Goal: Complete application form: Complete application form

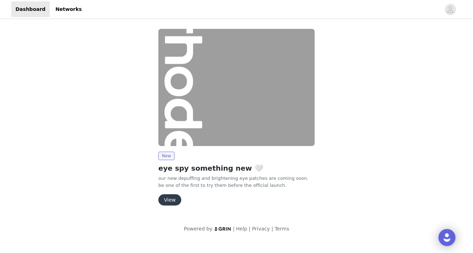
click at [171, 203] on button "View" at bounding box center [169, 199] width 23 height 11
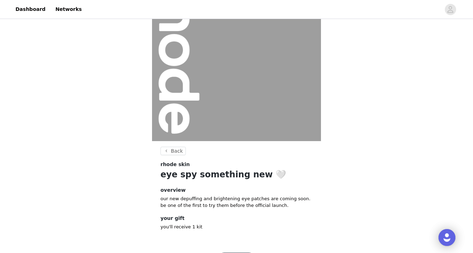
scroll to position [74, 0]
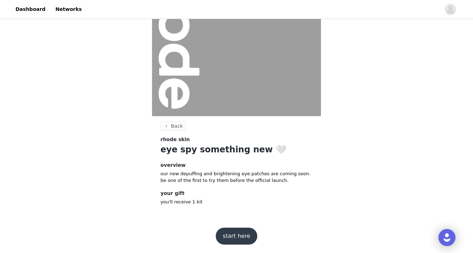
click at [232, 235] on button "start here" at bounding box center [237, 236] width 42 height 17
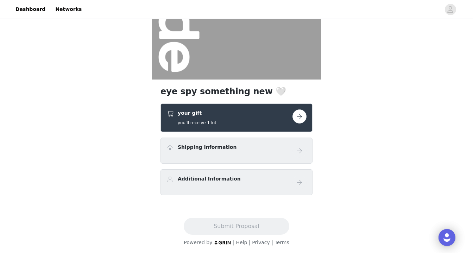
scroll to position [112, 0]
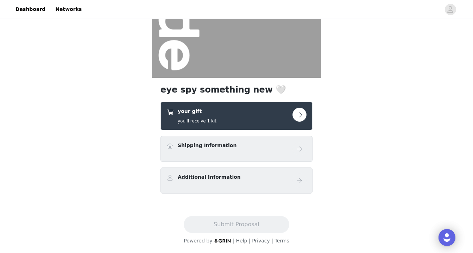
click at [266, 122] on div "your gift you'll receive 1 kit" at bounding box center [229, 116] width 126 height 17
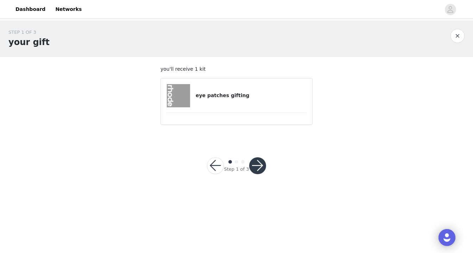
click at [248, 108] on article "eye patches gifting" at bounding box center [236, 101] width 152 height 47
click at [257, 167] on button "button" at bounding box center [257, 165] width 17 height 17
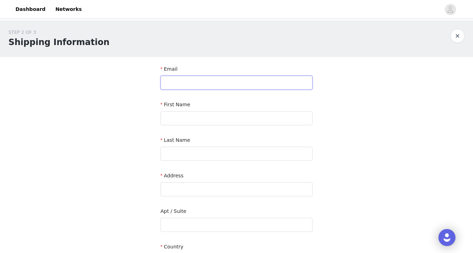
click at [248, 83] on input "text" at bounding box center [236, 83] width 152 height 14
type input "[EMAIL_ADDRESS][DOMAIN_NAME]"
type input "[PERSON_NAME]"
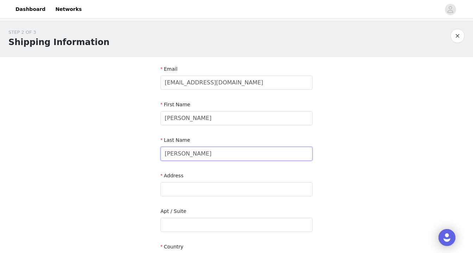
type input "[PERSON_NAME]"
click at [87, 197] on div "STEP 2 OF 3 Shipping Information Email [EMAIL_ADDRESS][DOMAIN_NAME] First Name …" at bounding box center [236, 206] width 473 height 373
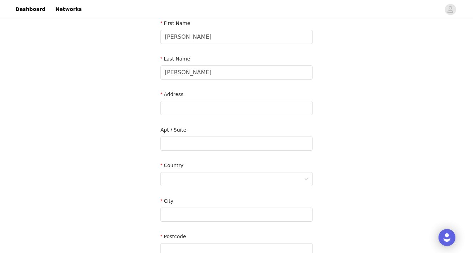
scroll to position [107, 0]
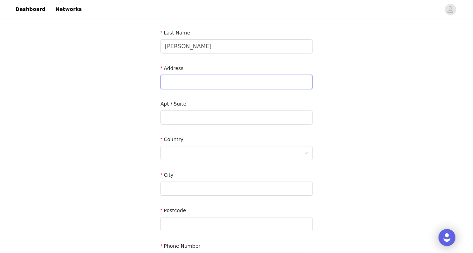
click at [195, 82] on input "text" at bounding box center [236, 82] width 152 height 14
type input "[STREET_ADDRESS]"
click at [178, 117] on input "text" at bounding box center [236, 117] width 152 height 14
type input "PH05"
click at [179, 155] on div at bounding box center [234, 152] width 139 height 13
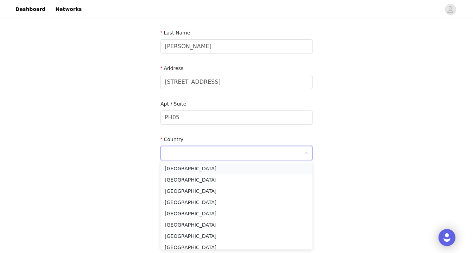
click at [179, 166] on li "[GEOGRAPHIC_DATA]" at bounding box center [236, 168] width 152 height 11
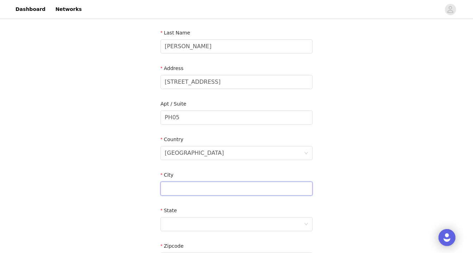
click at [178, 185] on input "text" at bounding box center [236, 189] width 152 height 14
type input "[US_STATE]"
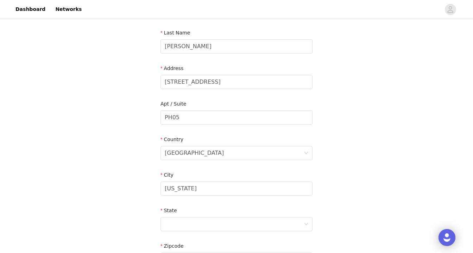
click at [123, 195] on div "STEP 2 OF 3 Shipping Information Email [EMAIL_ADDRESS][DOMAIN_NAME] First Name …" at bounding box center [236, 117] width 473 height 409
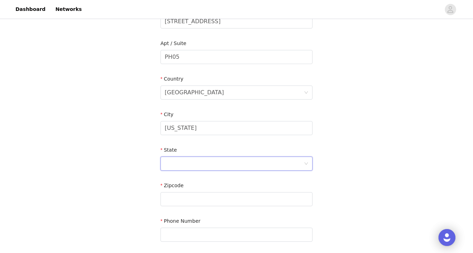
click at [182, 164] on div at bounding box center [234, 163] width 139 height 13
click at [151, 166] on div "STEP 2 OF 3 Shipping Information Email [EMAIL_ADDRESS][DOMAIN_NAME] First Name …" at bounding box center [236, 57] width 473 height 409
click at [178, 162] on div at bounding box center [234, 163] width 139 height 13
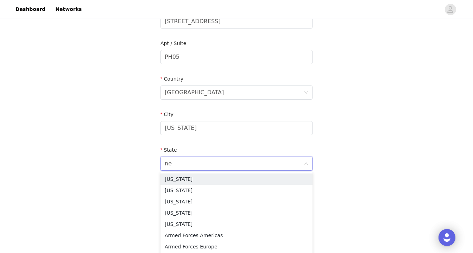
type input "new"
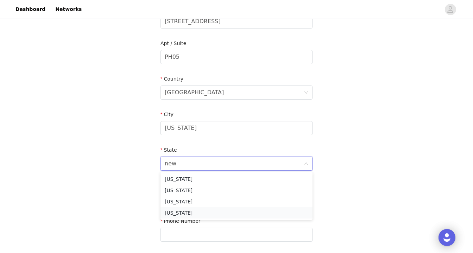
click at [174, 212] on li "[US_STATE]" at bounding box center [236, 212] width 152 height 11
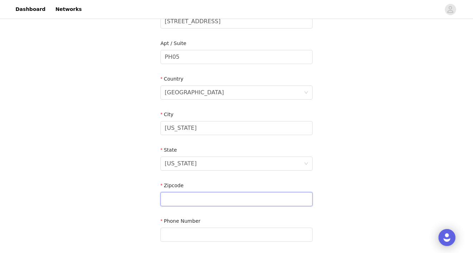
click at [175, 201] on input "text" at bounding box center [236, 199] width 152 height 14
type input "10003"
click at [131, 204] on div "STEP 2 OF 3 Shipping Information Email [EMAIL_ADDRESS][DOMAIN_NAME] First Name …" at bounding box center [236, 57] width 473 height 409
click at [180, 233] on input "text" at bounding box center [236, 235] width 152 height 14
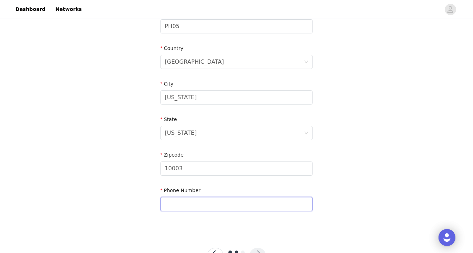
scroll to position [214, 0]
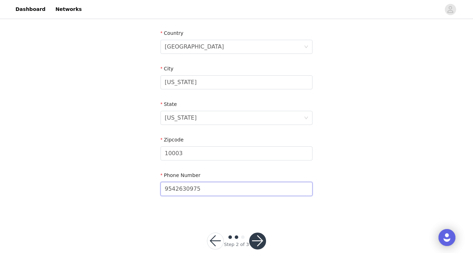
type input "9542630975"
click at [117, 250] on div "STEP 2 OF 3 Shipping Information Email [EMAIL_ADDRESS][DOMAIN_NAME] First Name …" at bounding box center [236, 36] width 473 height 459
click at [259, 244] on button "button" at bounding box center [257, 241] width 17 height 17
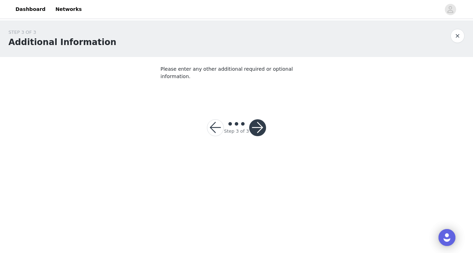
click at [259, 122] on button "button" at bounding box center [257, 127] width 17 height 17
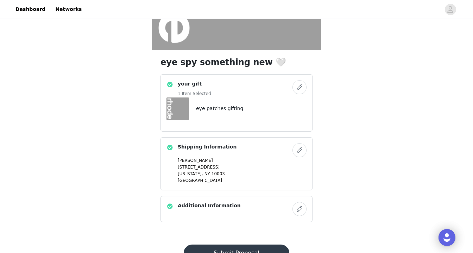
scroll to position [167, 0]
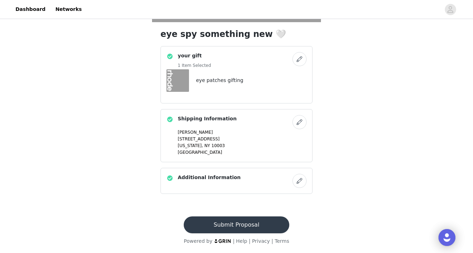
click at [227, 220] on button "Submit Proposal" at bounding box center [236, 224] width 105 height 17
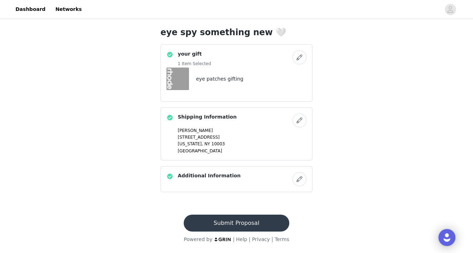
scroll to position [0, 0]
